Goal: Information Seeking & Learning: Learn about a topic

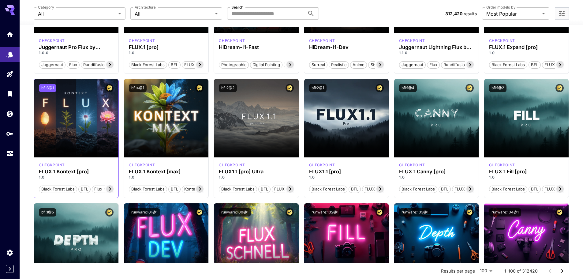
click at [45, 87] on button "bfl:3@1" at bounding box center [47, 88] width 17 height 8
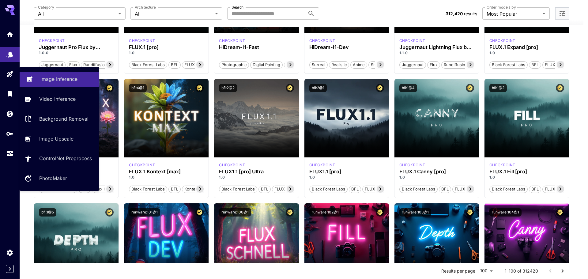
click at [56, 77] on p "Image Inference" at bounding box center [58, 78] width 37 height 7
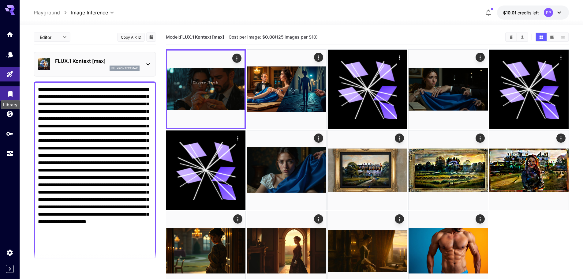
click at [7, 93] on icon "Library" at bounding box center [10, 91] width 7 height 7
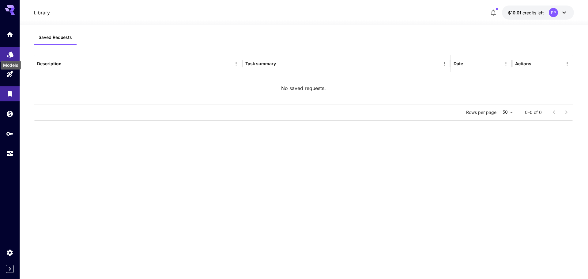
click at [11, 53] on icon "Models" at bounding box center [10, 53] width 6 height 6
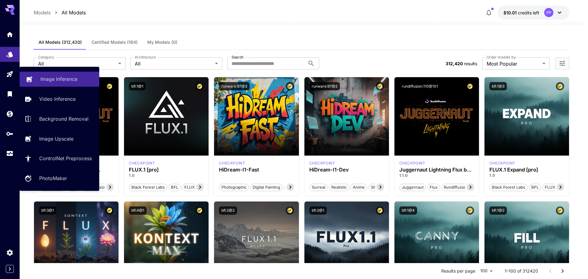
click at [75, 77] on p "Image Inference" at bounding box center [58, 78] width 37 height 7
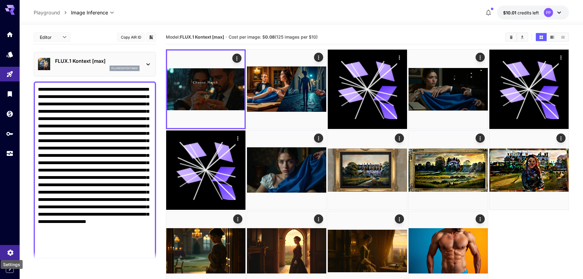
click at [8, 249] on icon "Settings" at bounding box center [10, 250] width 7 height 7
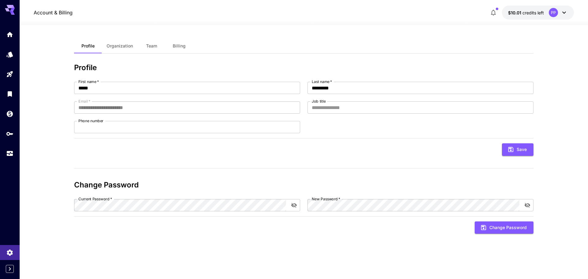
click at [563, 10] on icon at bounding box center [563, 12] width 7 height 7
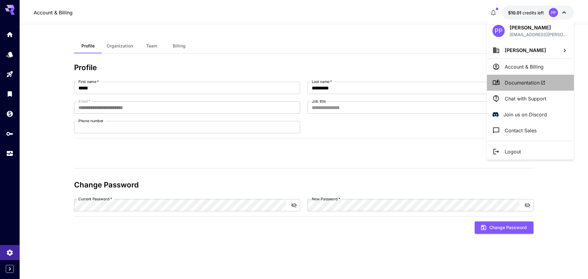
click at [529, 82] on span "Documentation" at bounding box center [524, 82] width 41 height 7
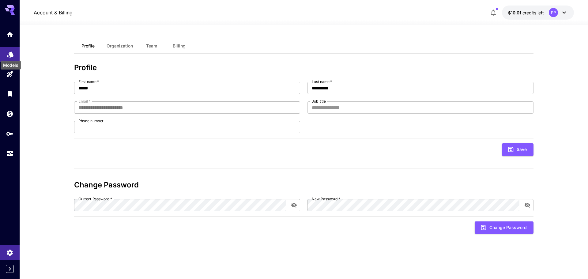
click at [9, 51] on icon "Models" at bounding box center [10, 52] width 7 height 7
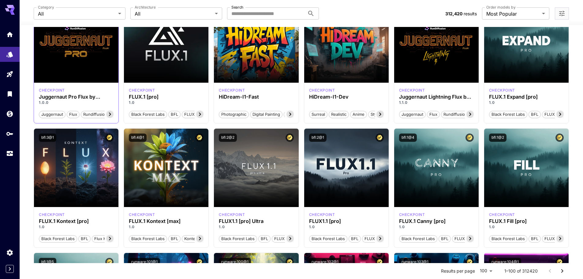
scroll to position [92, 0]
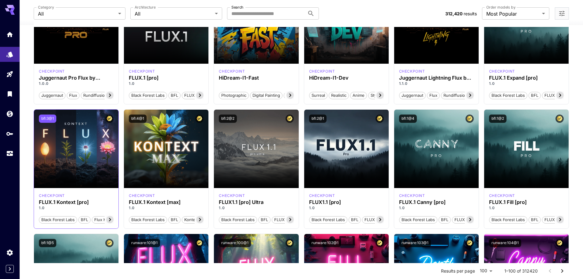
click at [47, 116] on button "bfl:3@1" at bounding box center [47, 118] width 17 height 8
